Goal: Check status

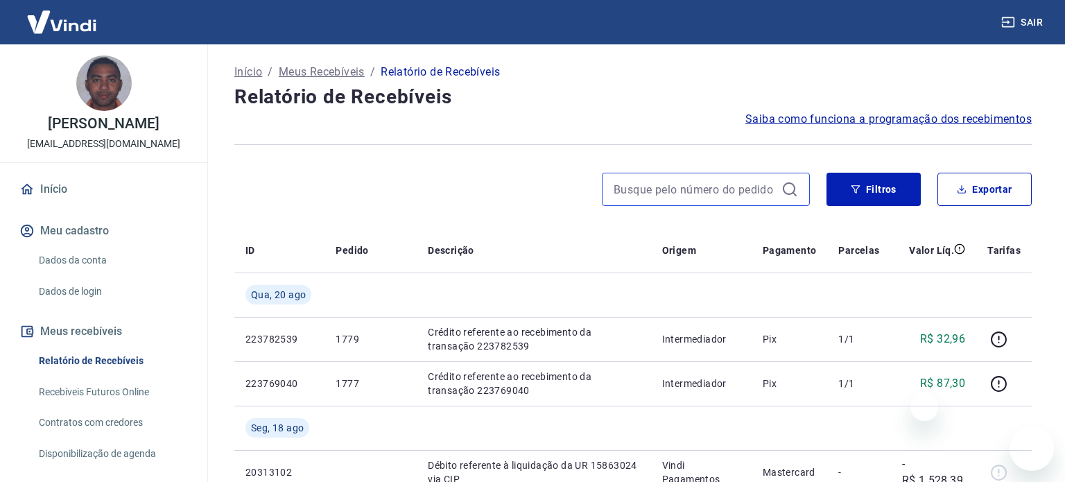
click at [679, 184] on input at bounding box center [694, 189] width 162 height 21
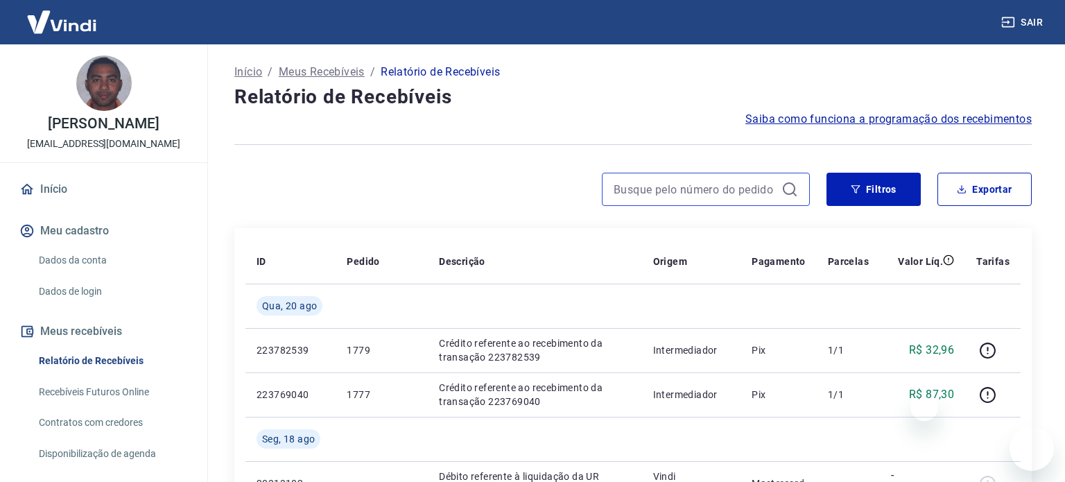
click at [679, 184] on input at bounding box center [694, 189] width 162 height 21
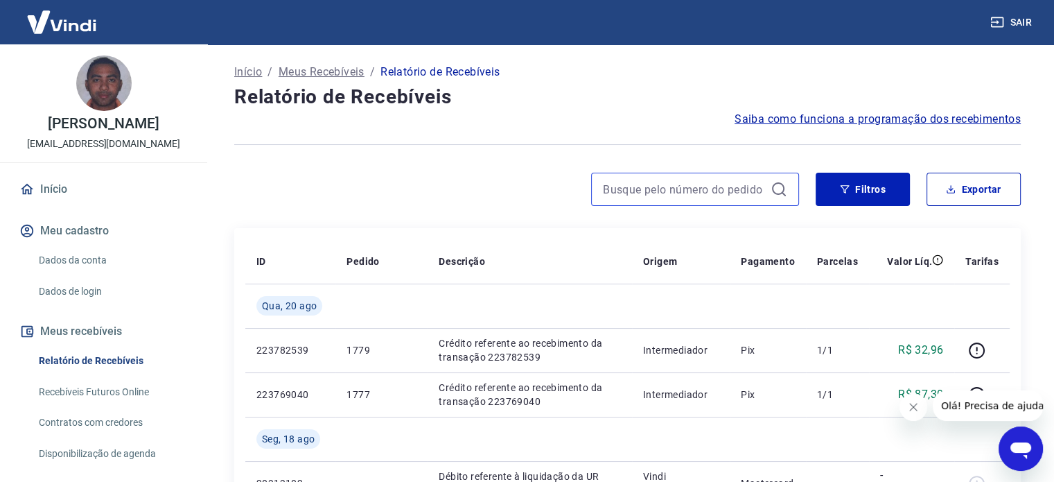
paste input "17368671271"
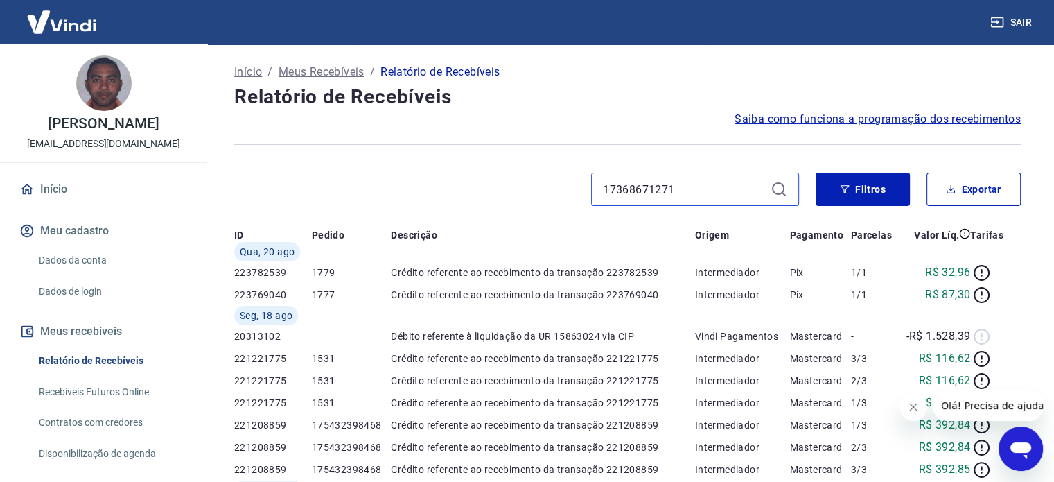
type input "17368671271"
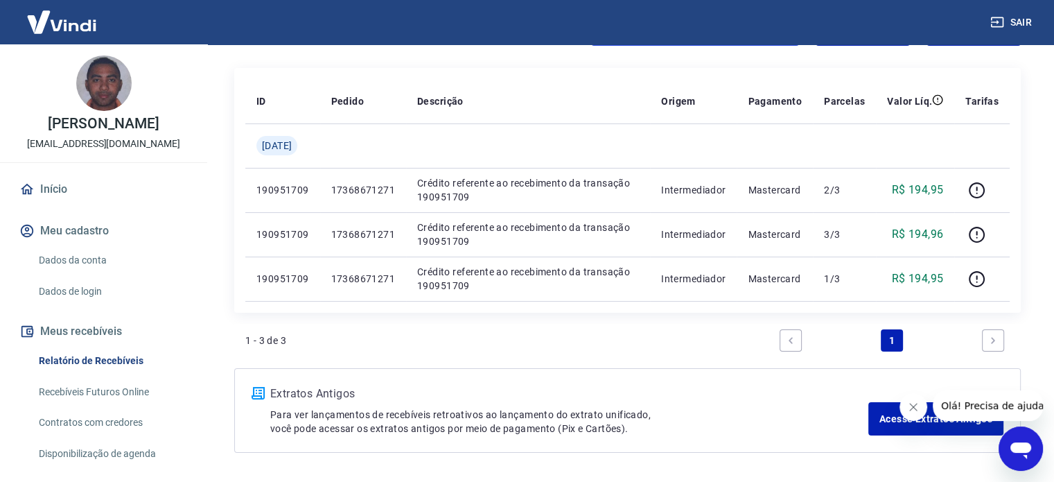
scroll to position [137, 0]
